Goal: Book appointment/travel/reservation

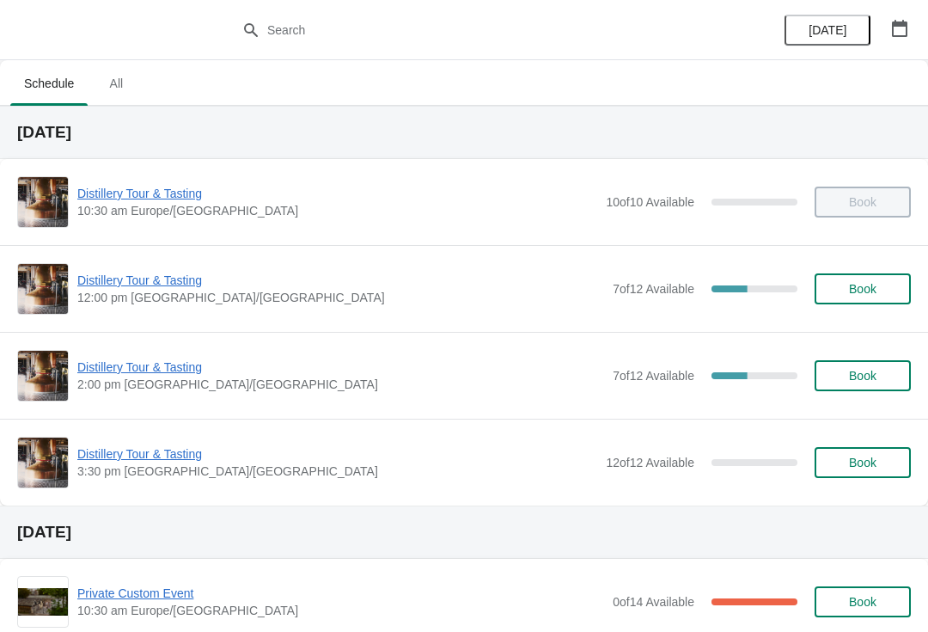
click at [909, 28] on button "button" at bounding box center [900, 28] width 31 height 31
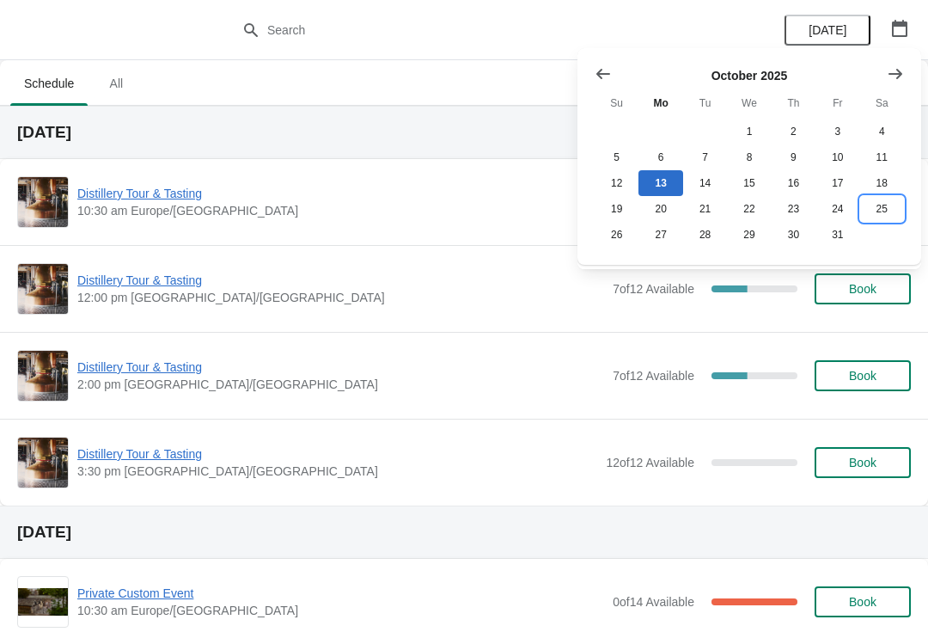
click at [887, 211] on button "25" at bounding box center [883, 209] width 44 height 26
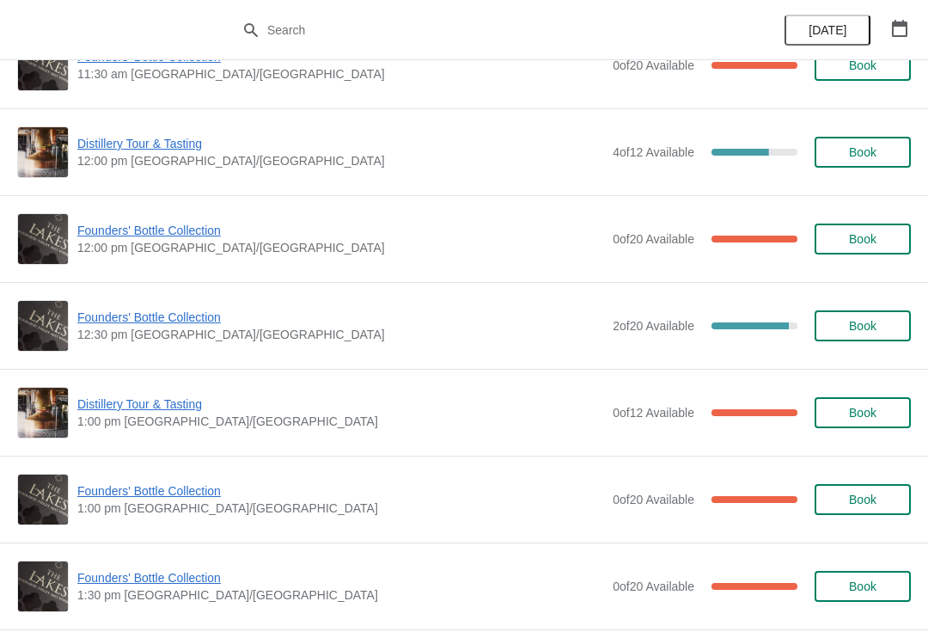
scroll to position [595, 0]
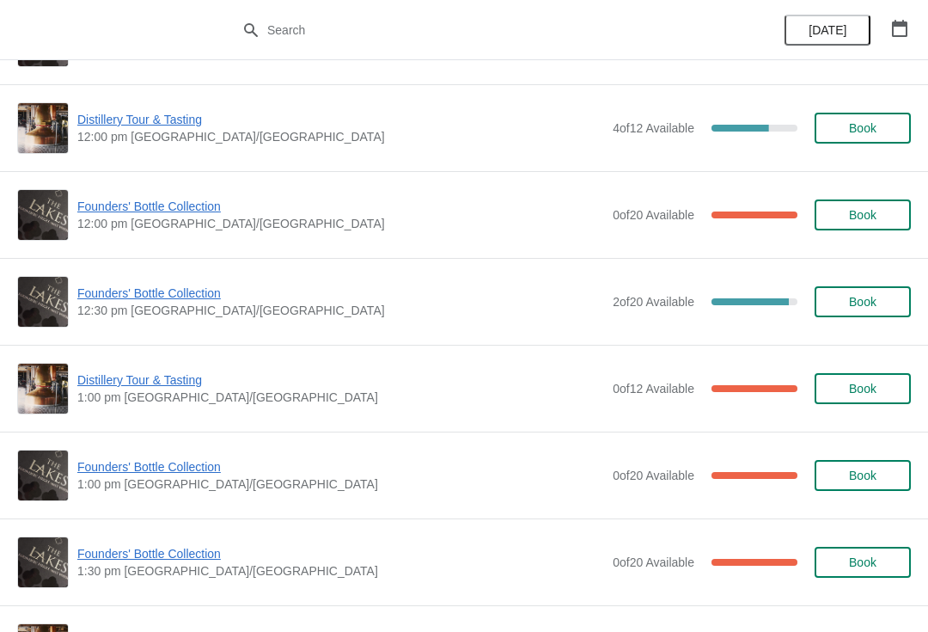
click at [874, 300] on span "Book" at bounding box center [863, 302] width 28 height 14
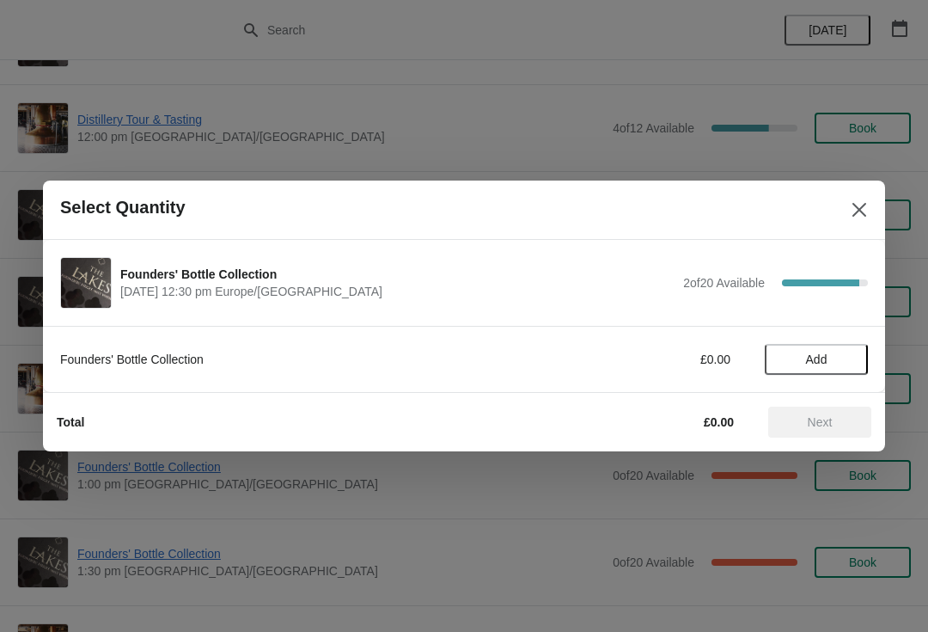
click at [835, 354] on span "Add" at bounding box center [817, 359] width 72 height 14
click at [838, 351] on icon at bounding box center [846, 360] width 18 height 18
click at [824, 419] on span "Next" at bounding box center [820, 422] width 25 height 14
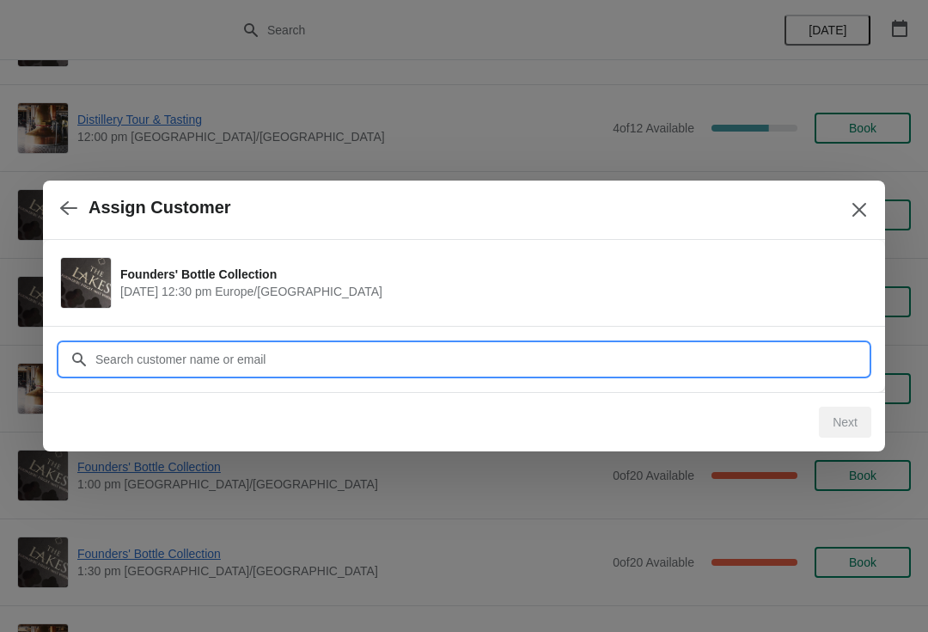
click at [200, 349] on input "Customer" at bounding box center [482, 359] width 774 height 31
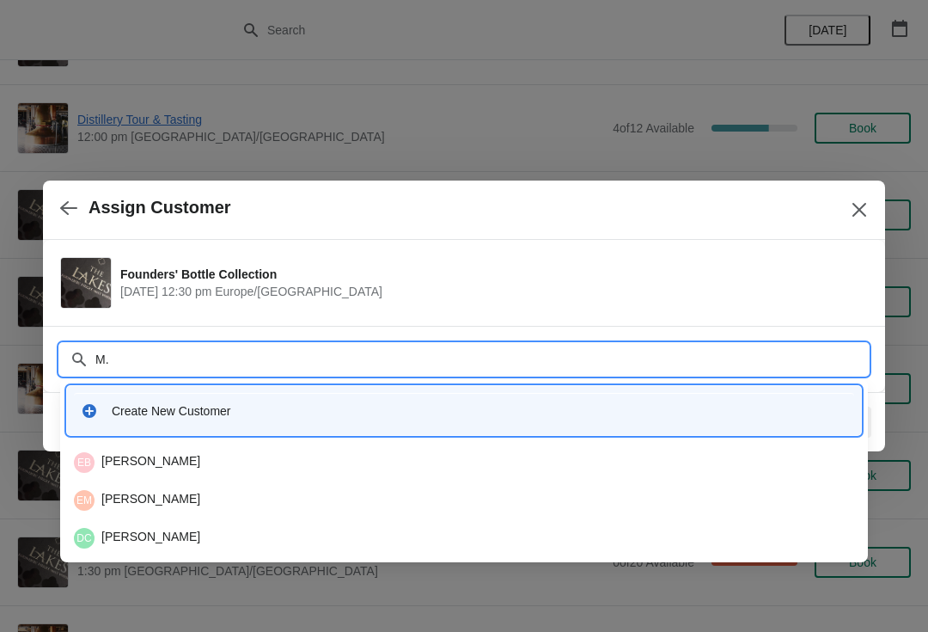
type input "M"
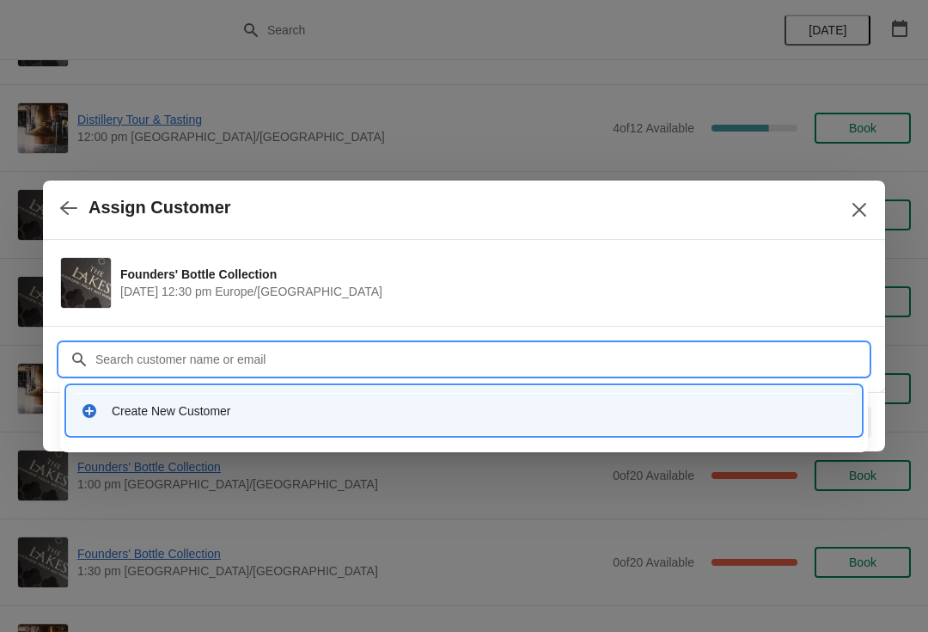
click at [198, 359] on input "Customer" at bounding box center [482, 359] width 774 height 31
type input "[PERSON_NAME]"
click at [203, 406] on div "Create New Customer" at bounding box center [480, 410] width 736 height 17
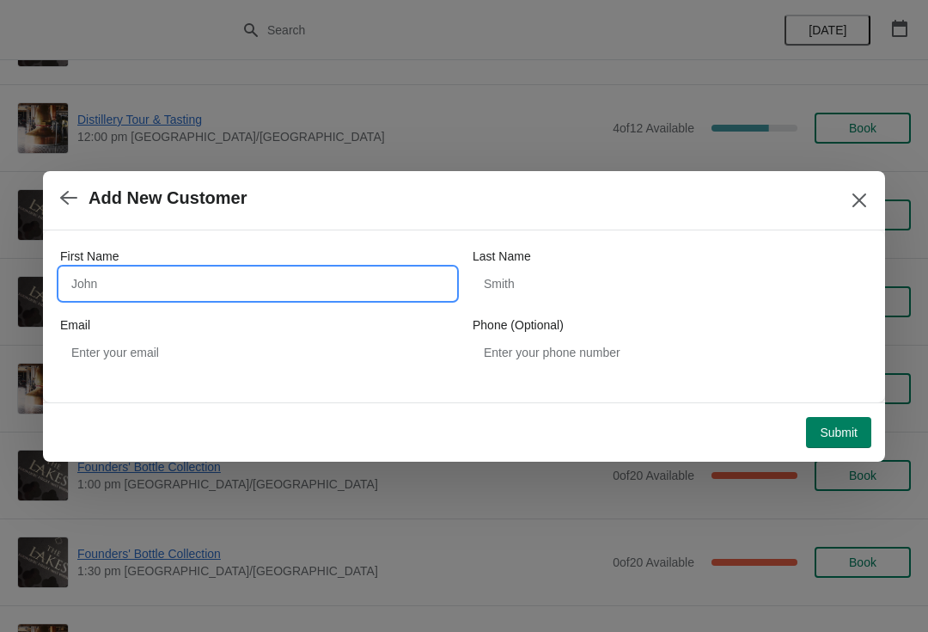
click at [162, 277] on input "First Name" at bounding box center [257, 283] width 395 height 31
type input "[PERSON_NAME]"
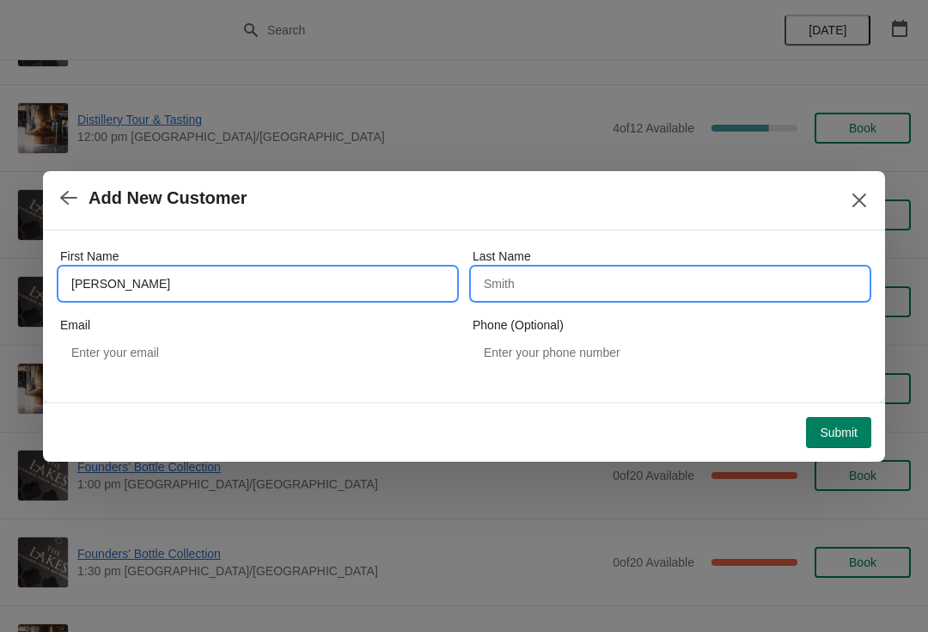
click at [528, 273] on input "Last Name" at bounding box center [670, 283] width 395 height 31
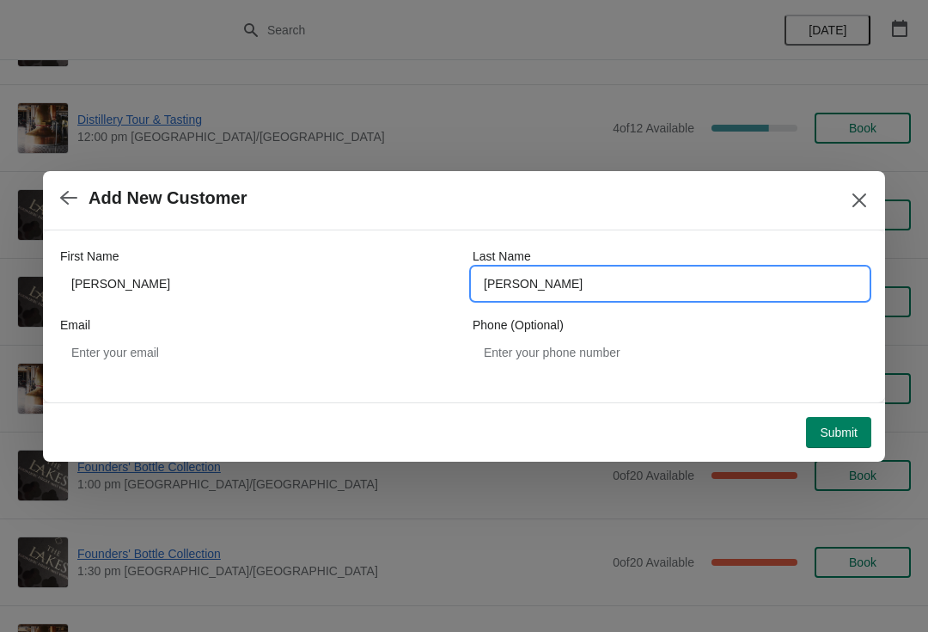
type input "[PERSON_NAME]"
click at [843, 432] on span "Submit" at bounding box center [839, 433] width 38 height 14
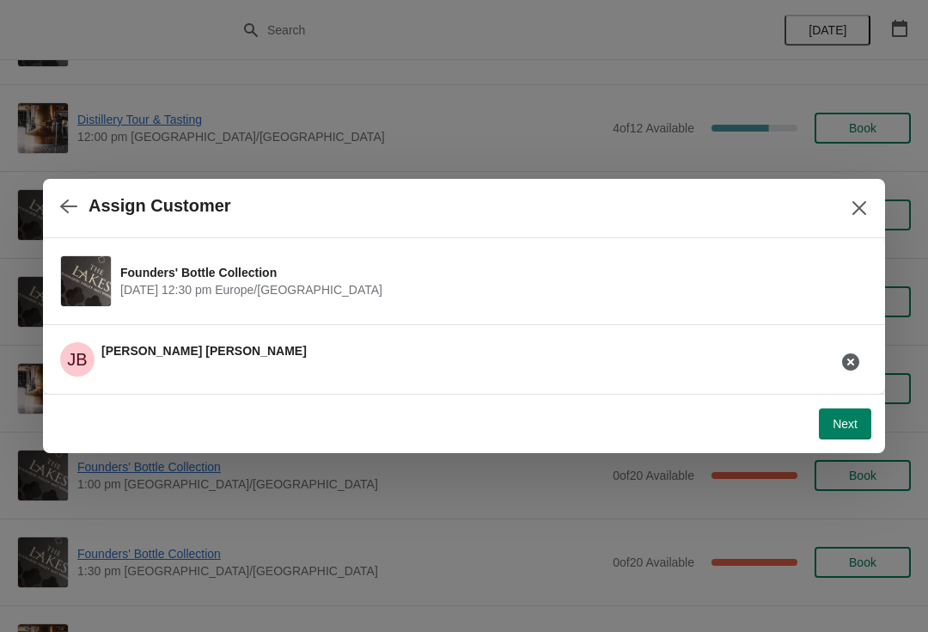
click at [845, 418] on span "Next" at bounding box center [845, 424] width 25 height 14
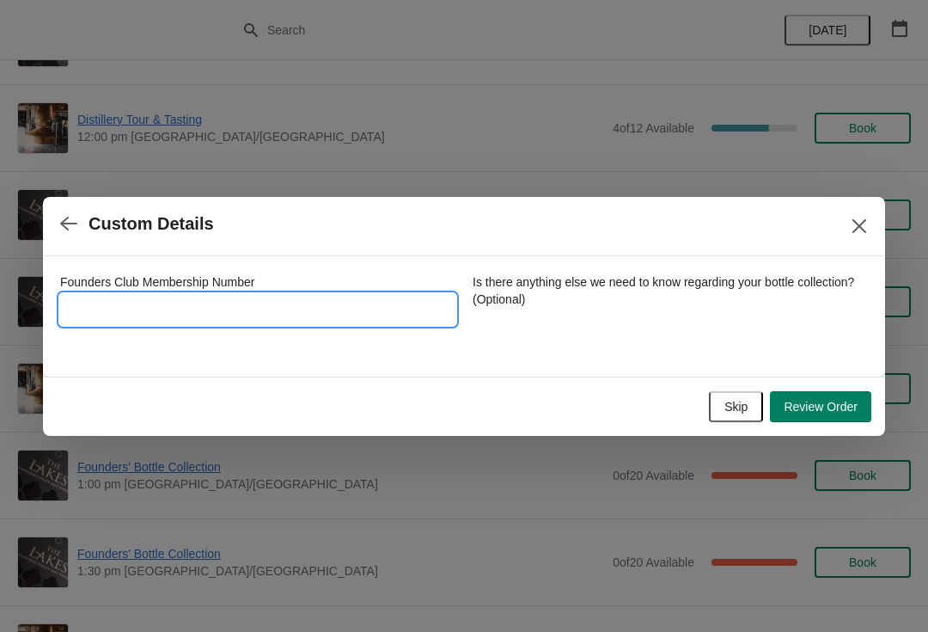
click at [231, 303] on input "Founders Club Membership Number" at bounding box center [257, 309] width 395 height 31
type input "1472015"
click at [837, 409] on span "Review Order" at bounding box center [821, 407] width 74 height 14
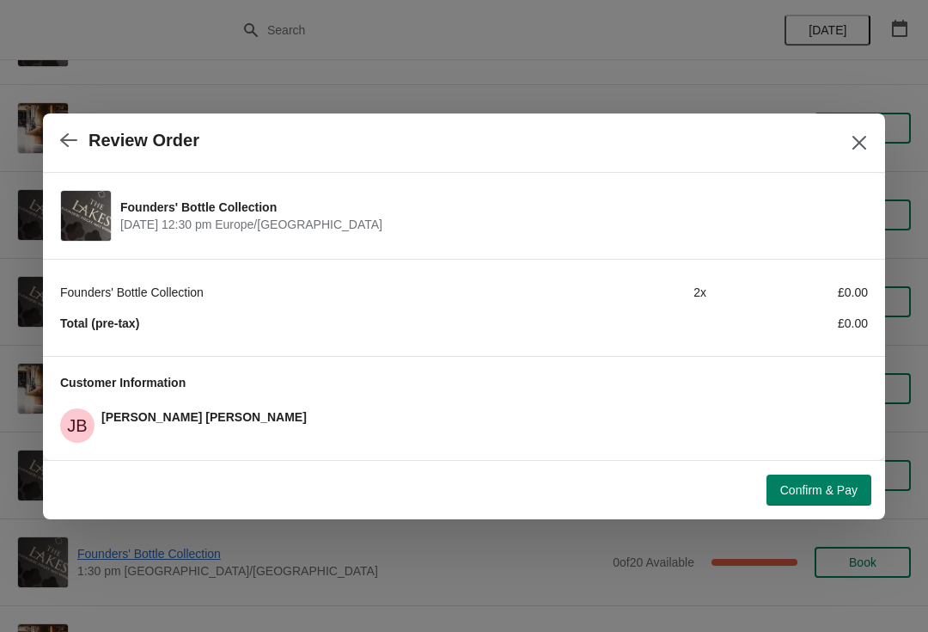
click at [825, 487] on span "Confirm & Pay" at bounding box center [819, 490] width 77 height 14
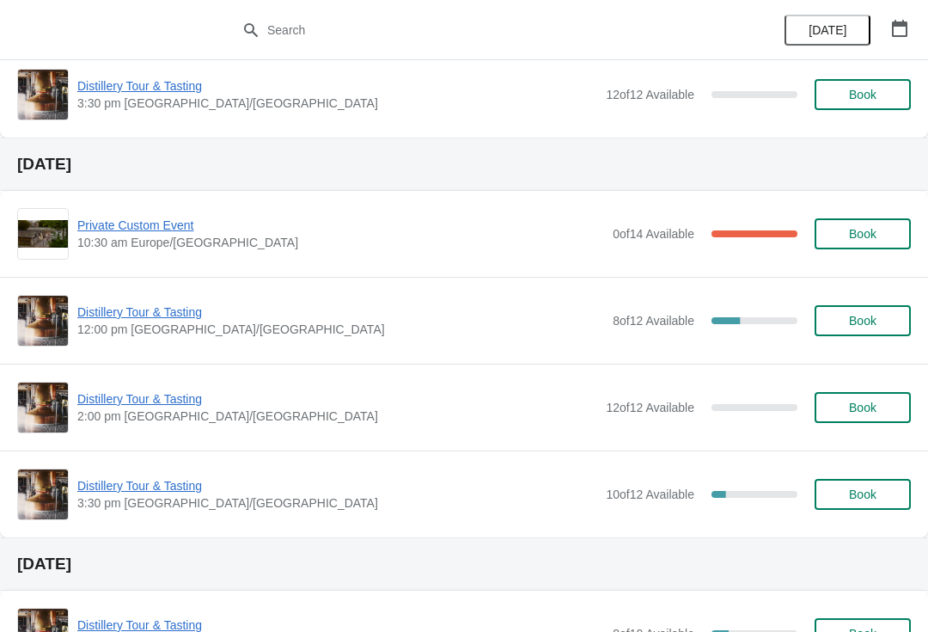
scroll to position [372, 0]
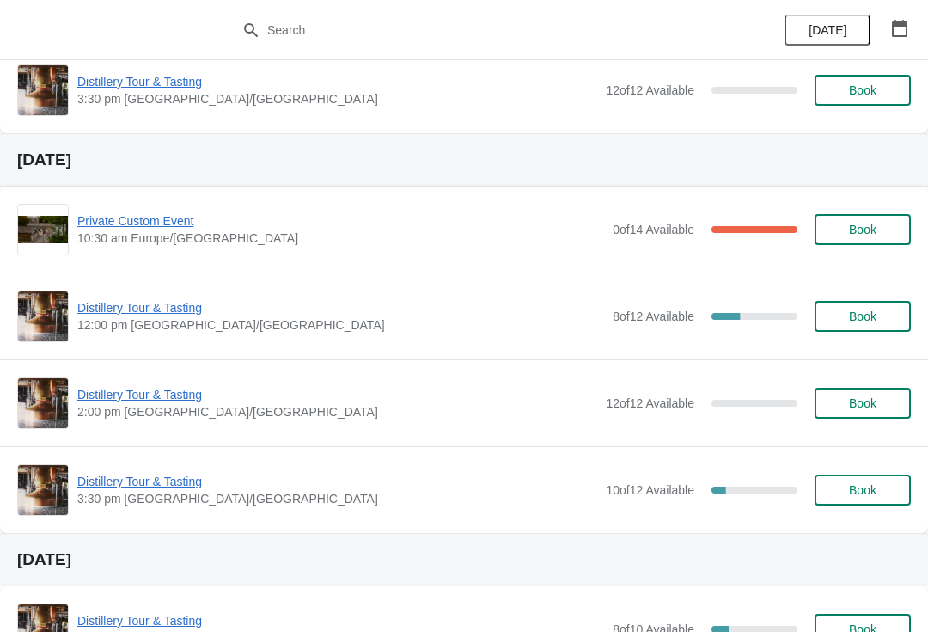
click at [161, 220] on span "Private Custom Event" at bounding box center [340, 220] width 527 height 17
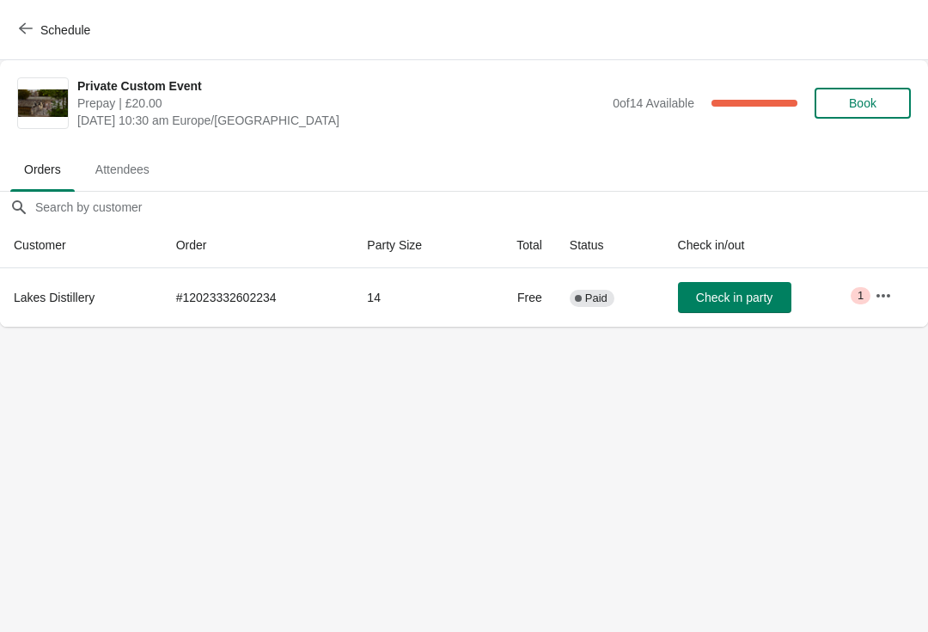
click at [861, 289] on span "1" at bounding box center [861, 296] width 6 height 14
click at [878, 295] on icon "button" at bounding box center [883, 295] width 17 height 17
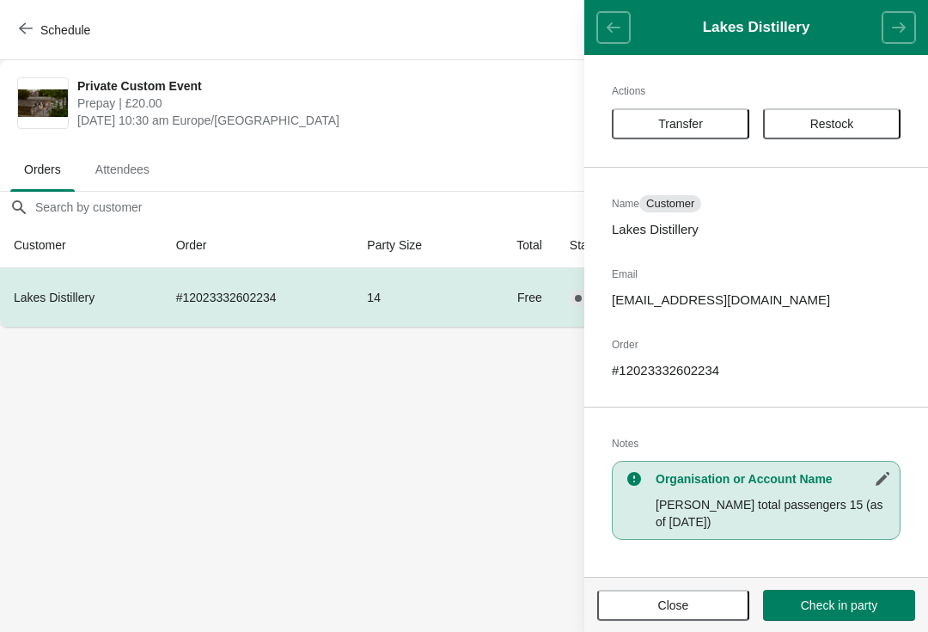
click at [675, 613] on button "Close" at bounding box center [674, 605] width 152 height 31
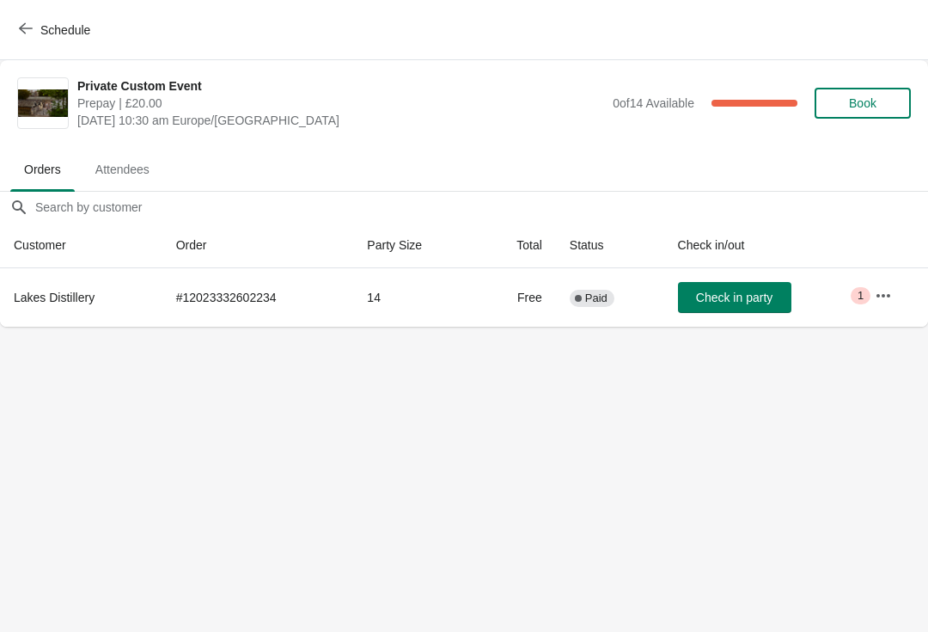
click at [890, 285] on button "button" at bounding box center [883, 295] width 31 height 31
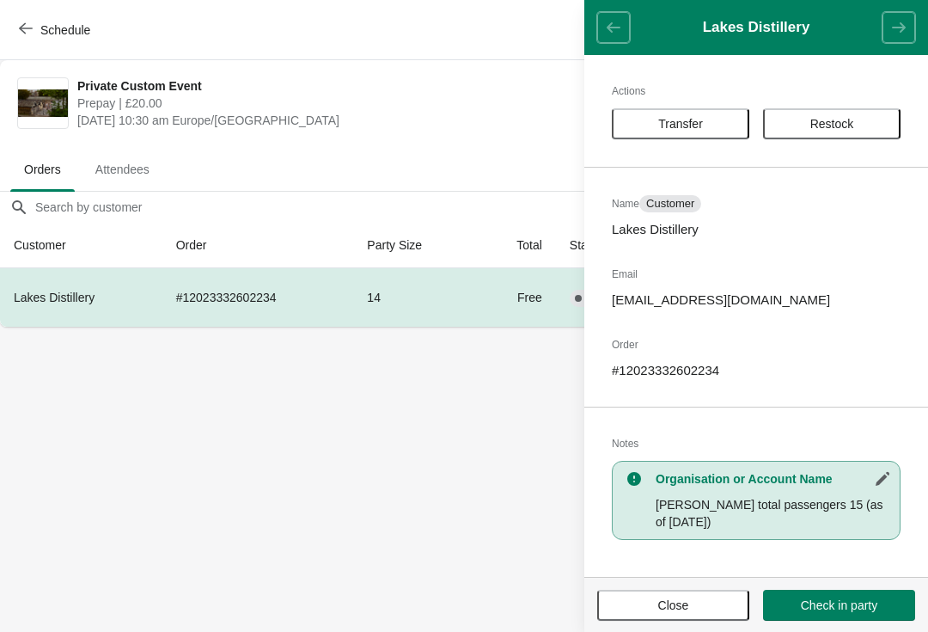
click at [697, 592] on button "Close" at bounding box center [674, 605] width 152 height 31
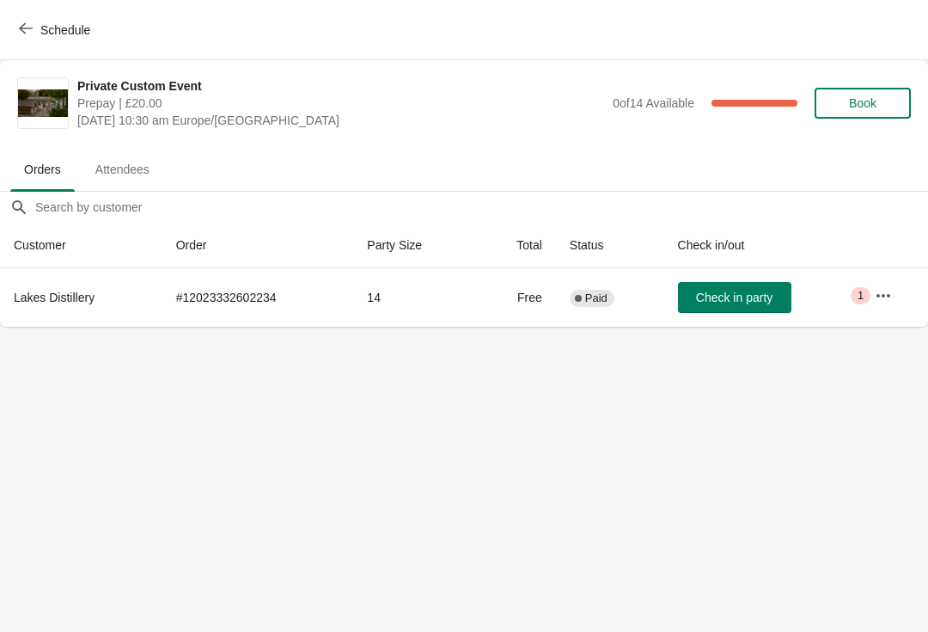
click at [34, 29] on span "Schedule" at bounding box center [56, 29] width 68 height 16
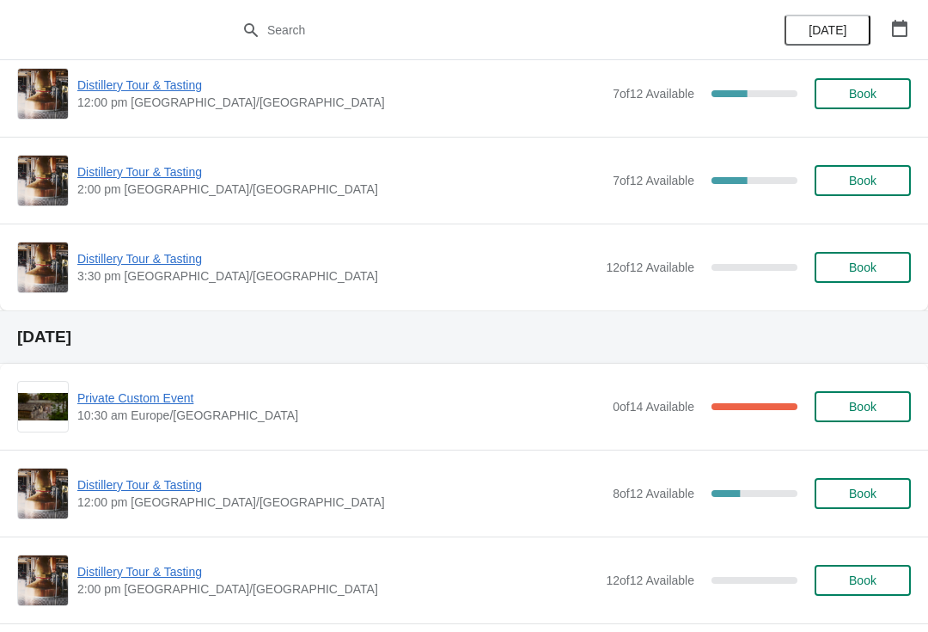
scroll to position [199, 0]
